Goal: Information Seeking & Learning: Learn about a topic

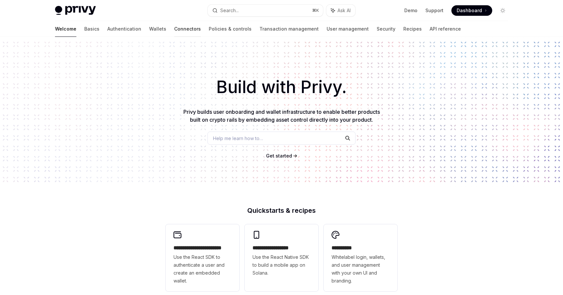
click at [174, 30] on link "Connectors" at bounding box center [187, 29] width 27 height 16
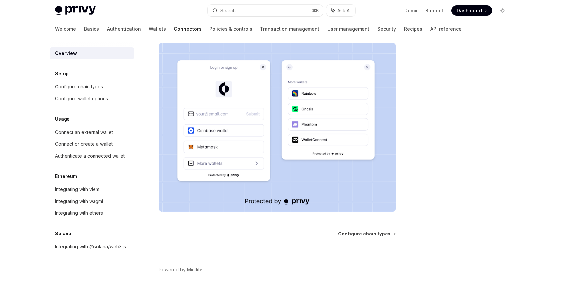
scroll to position [113, 0]
click at [91, 91] on div "Configure chain types" at bounding box center [79, 87] width 48 height 8
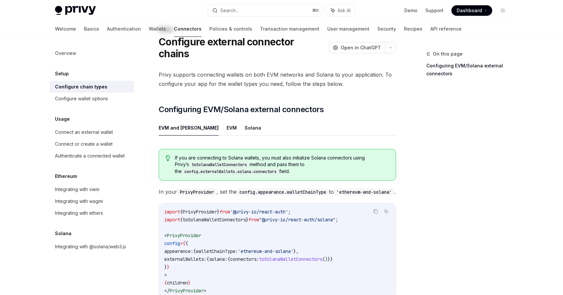
scroll to position [16, 0]
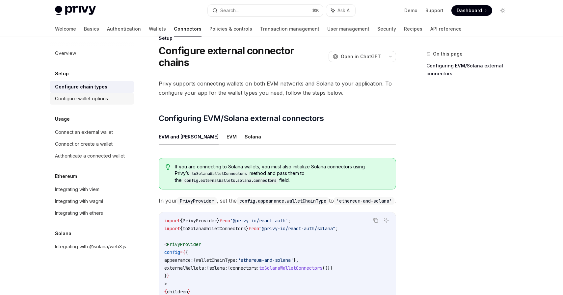
click at [79, 96] on div "Configure wallet options" at bounding box center [81, 99] width 53 height 8
type textarea "*"
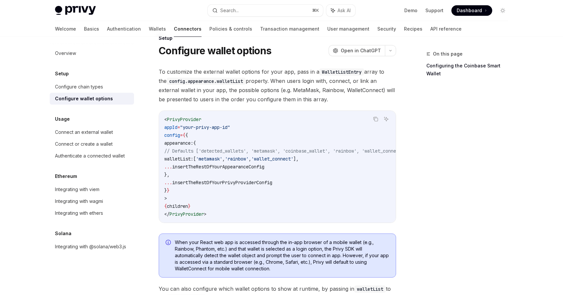
click at [464, 8] on span "Dashboard" at bounding box center [469, 10] width 25 height 7
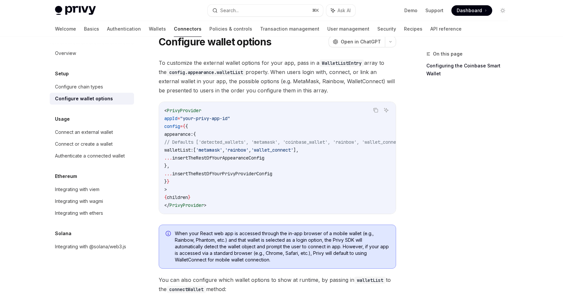
scroll to position [25, 0]
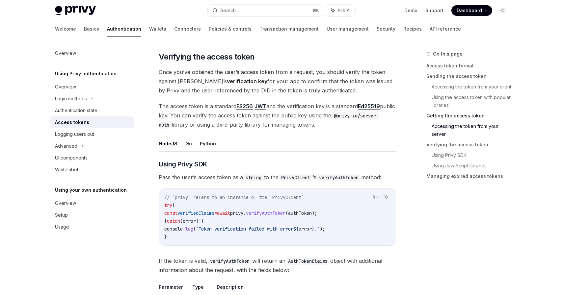
scroll to position [935, 0]
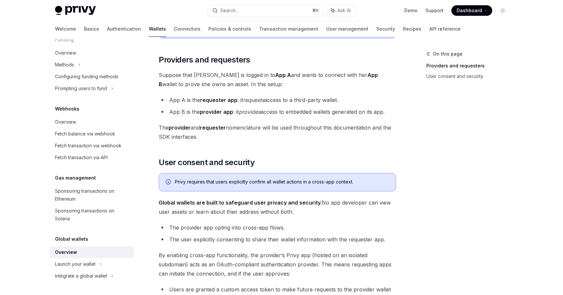
scroll to position [317, 0]
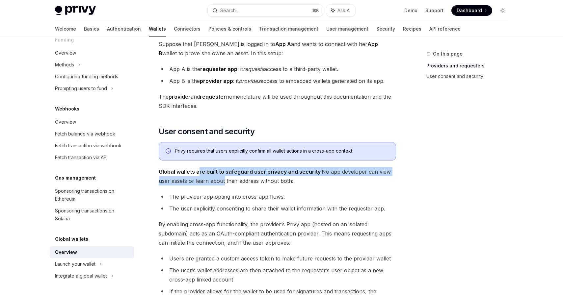
drag, startPoint x: 198, startPoint y: 171, endPoint x: 221, endPoint y: 181, distance: 25.1
click at [221, 181] on span "Global wallets are built to safeguard user privacy and security. No app develop…" at bounding box center [277, 176] width 237 height 18
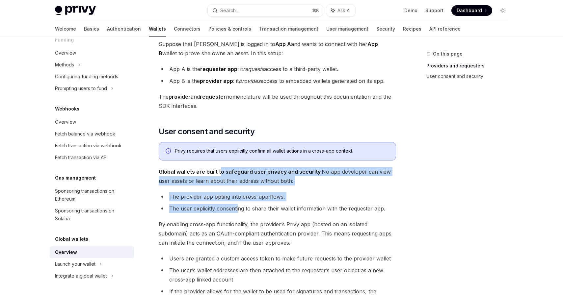
drag, startPoint x: 238, startPoint y: 206, endPoint x: 219, endPoint y: 176, distance: 35.9
click at [219, 176] on div "Privy embedded wallets can be made interoperable across apps, making it easy fo…" at bounding box center [277, 93] width 237 height 655
click at [219, 176] on span "Global wallets are built to safeguard user privacy and security. No app develop…" at bounding box center [277, 176] width 237 height 18
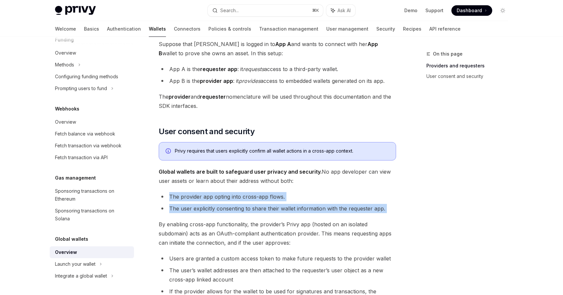
drag, startPoint x: 237, startPoint y: 219, endPoint x: 221, endPoint y: 190, distance: 33.9
click at [221, 190] on div "Privy embedded wallets can be made interoperable across apps, making it easy fo…" at bounding box center [277, 93] width 237 height 655
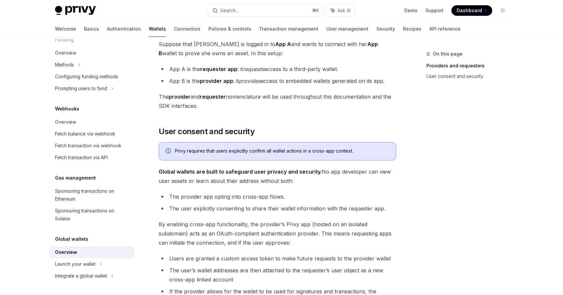
drag, startPoint x: 235, startPoint y: 241, endPoint x: 220, endPoint y: 201, distance: 42.8
click at [220, 201] on div "Privy embedded wallets can be made interoperable across apps, making it easy fo…" at bounding box center [277, 93] width 237 height 655
click at [220, 201] on li "The provider app opting into cross-app flows." at bounding box center [277, 196] width 237 height 9
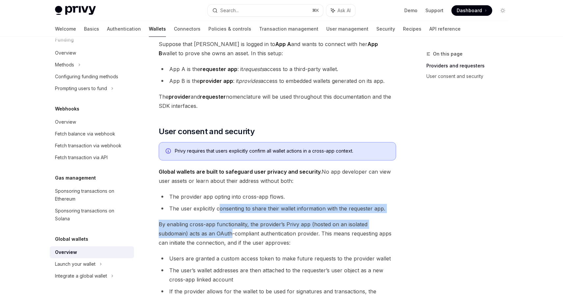
drag, startPoint x: 231, startPoint y: 226, endPoint x: 220, endPoint y: 204, distance: 24.6
click at [220, 204] on div "Privy embedded wallets can be made interoperable across apps, making it easy fo…" at bounding box center [277, 93] width 237 height 655
click at [220, 204] on li "The user explicitly consenting to share their wallet information with the reque…" at bounding box center [277, 208] width 237 height 9
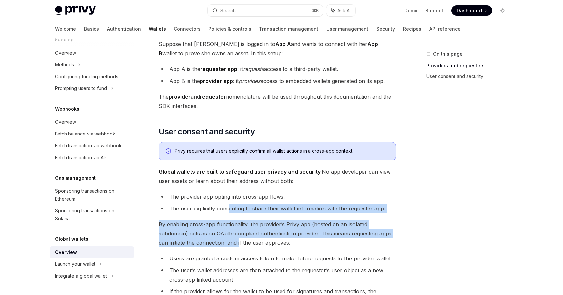
drag, startPoint x: 239, startPoint y: 242, endPoint x: 227, endPoint y: 207, distance: 36.9
click at [227, 207] on div "Privy embedded wallets can be made interoperable across apps, making it easy fo…" at bounding box center [277, 93] width 237 height 655
click at [227, 207] on li "The user explicitly consenting to share their wallet information with the reque…" at bounding box center [277, 208] width 237 height 9
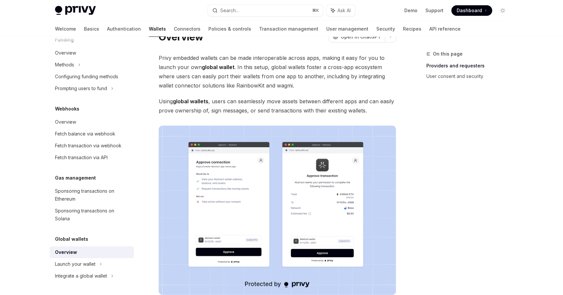
scroll to position [0, 0]
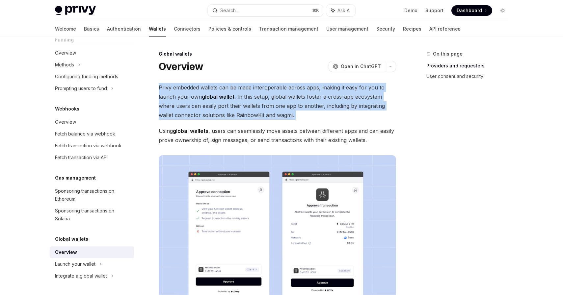
drag, startPoint x: 224, startPoint y: 120, endPoint x: 203, endPoint y: 80, distance: 44.8
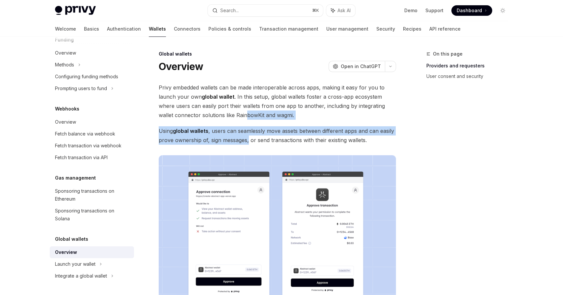
drag, startPoint x: 248, startPoint y: 137, endPoint x: 243, endPoint y: 111, distance: 26.0
click at [243, 111] on span "Privy embedded wallets can be made interoperable across apps, making it easy fo…" at bounding box center [277, 101] width 237 height 37
